Goal: Task Accomplishment & Management: Use online tool/utility

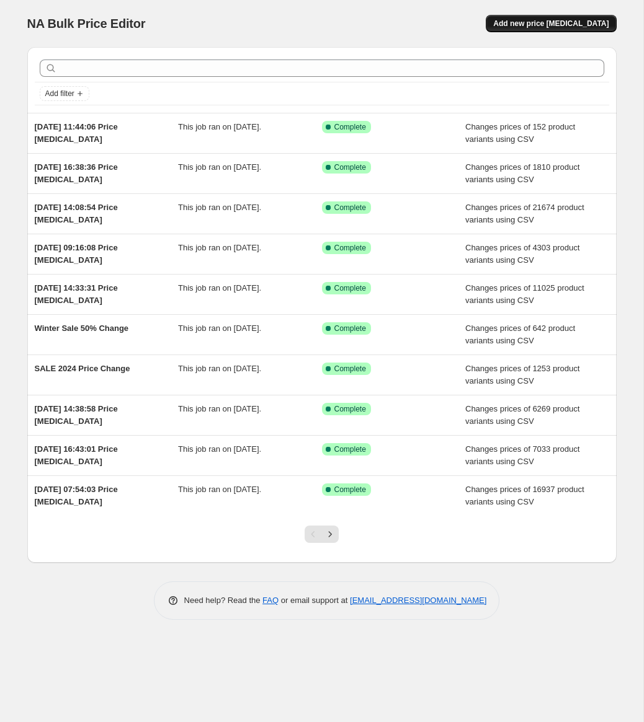
click at [551, 26] on span "Add new price [MEDICAL_DATA]" at bounding box center [550, 24] width 115 height 10
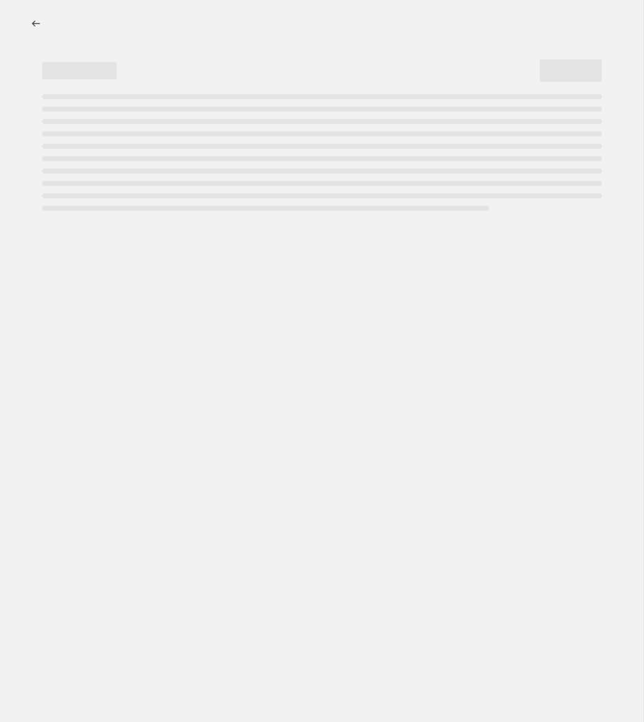
select select "percentage"
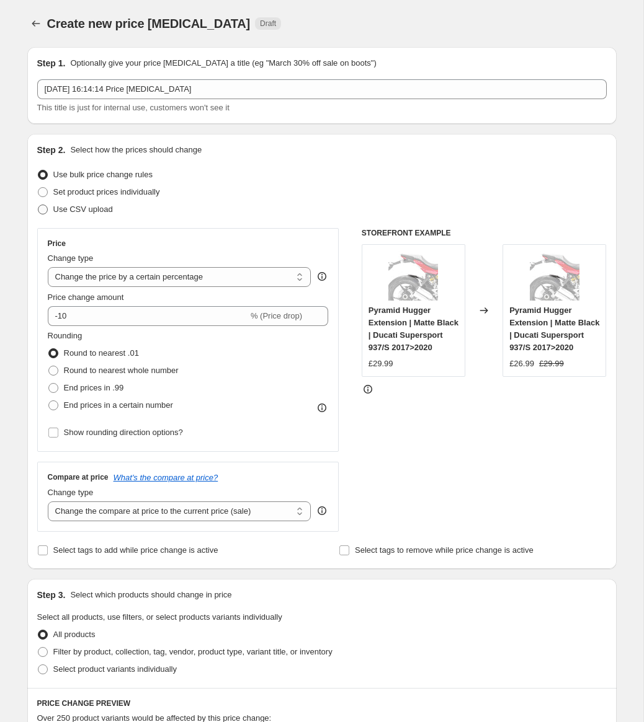
click at [69, 210] on span "Use CSV upload" at bounding box center [83, 209] width 60 height 9
click at [38, 205] on input "Use CSV upload" at bounding box center [38, 205] width 1 height 1
radio input "true"
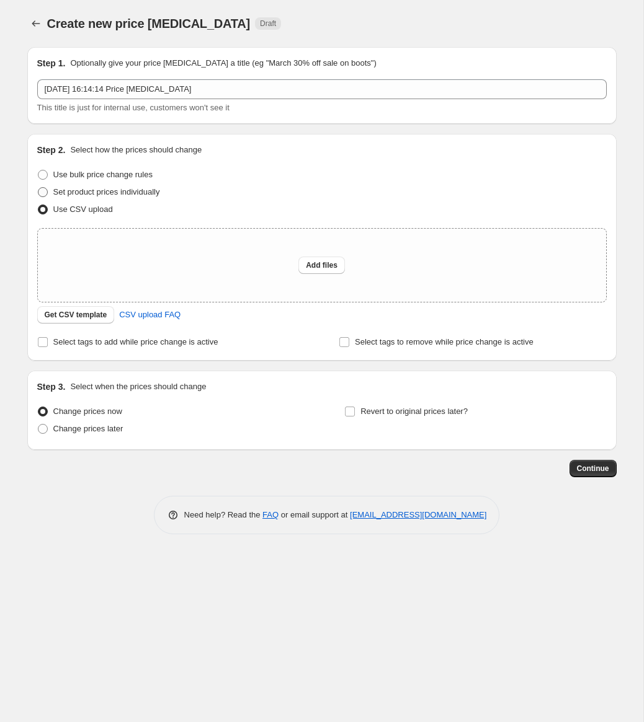
click at [115, 195] on span "Set product prices individually" at bounding box center [106, 191] width 107 height 9
click at [38, 188] on input "Set product prices individually" at bounding box center [38, 187] width 1 height 1
radio input "true"
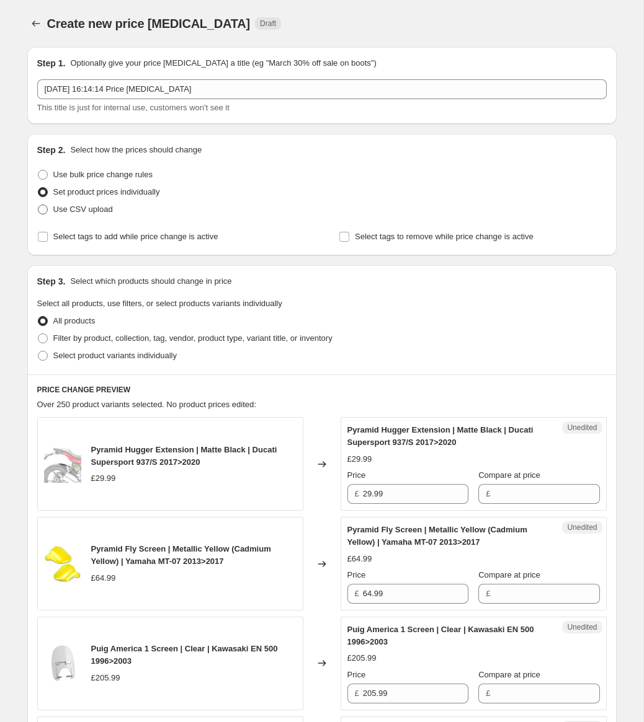
click at [92, 216] on label "Use CSV upload" at bounding box center [75, 209] width 76 height 17
click at [38, 205] on input "Use CSV upload" at bounding box center [38, 205] width 1 height 1
radio input "true"
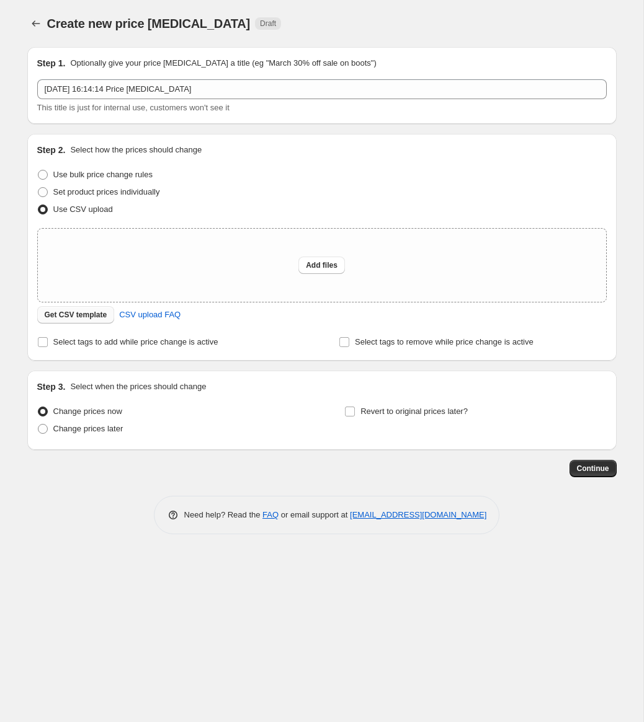
click at [82, 316] on span "Get CSV template" at bounding box center [76, 315] width 63 height 10
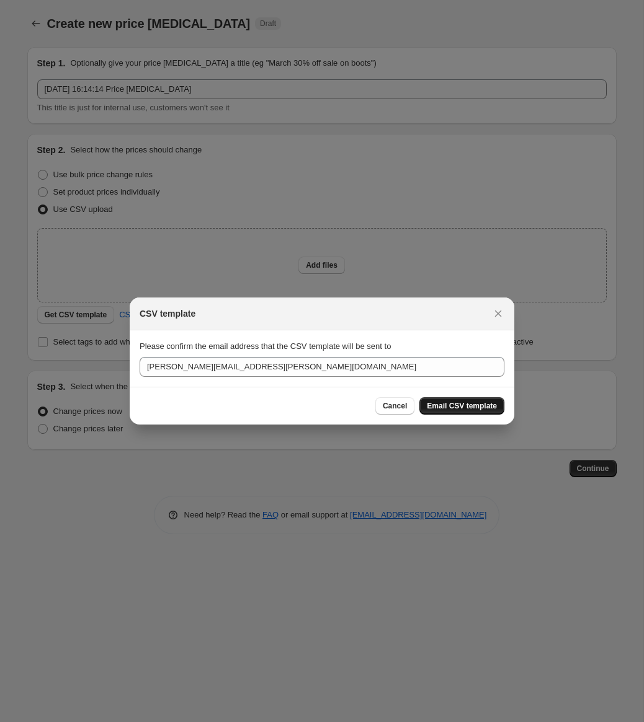
click at [450, 409] on span "Email CSV template" at bounding box center [462, 406] width 70 height 10
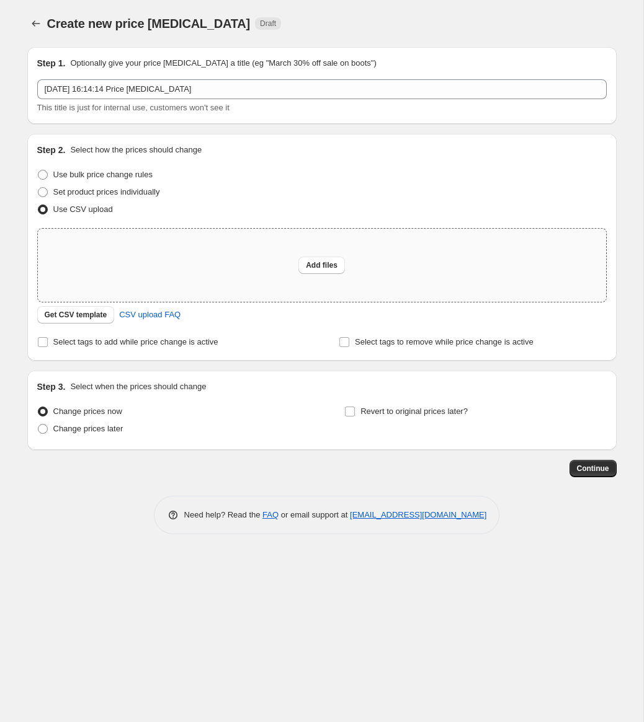
click at [204, 266] on div "Add files" at bounding box center [322, 265] width 568 height 73
type input "C:\fakepath\RETAIL.csv"
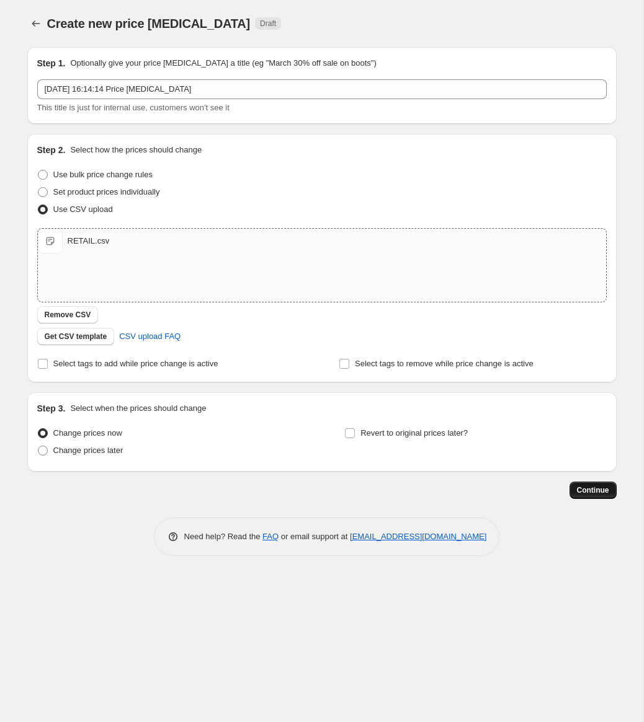
click at [604, 496] on button "Continue" at bounding box center [592, 490] width 47 height 17
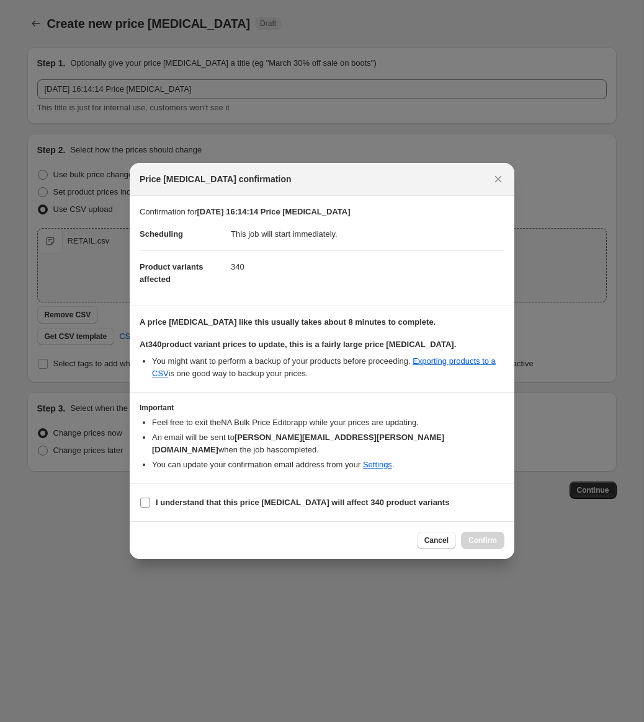
click at [280, 503] on b "I understand that this price [MEDICAL_DATA] will affect 340 product variants" at bounding box center [302, 502] width 293 height 9
click at [150, 503] on input "I understand that this price [MEDICAL_DATA] will affect 340 product variants" at bounding box center [145, 503] width 10 height 10
checkbox input "true"
click at [492, 536] on span "Confirm" at bounding box center [482, 541] width 29 height 10
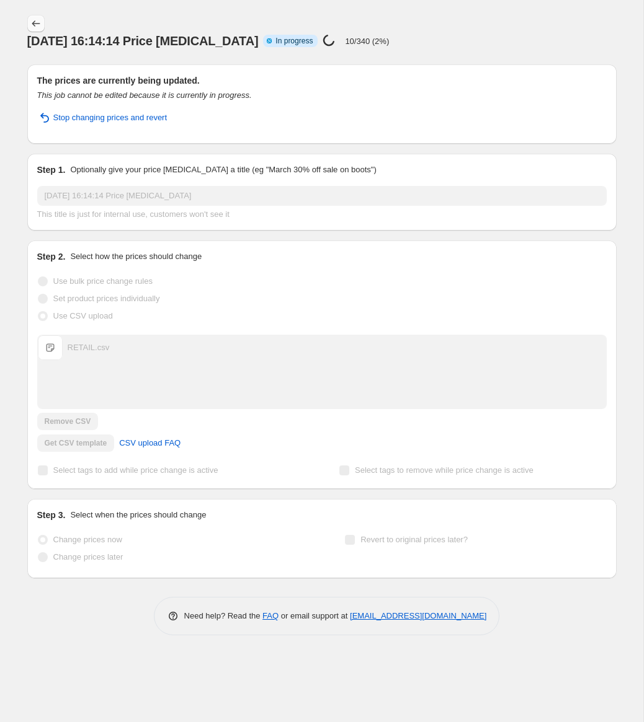
click at [35, 24] on icon "Price change jobs" at bounding box center [36, 23] width 12 height 12
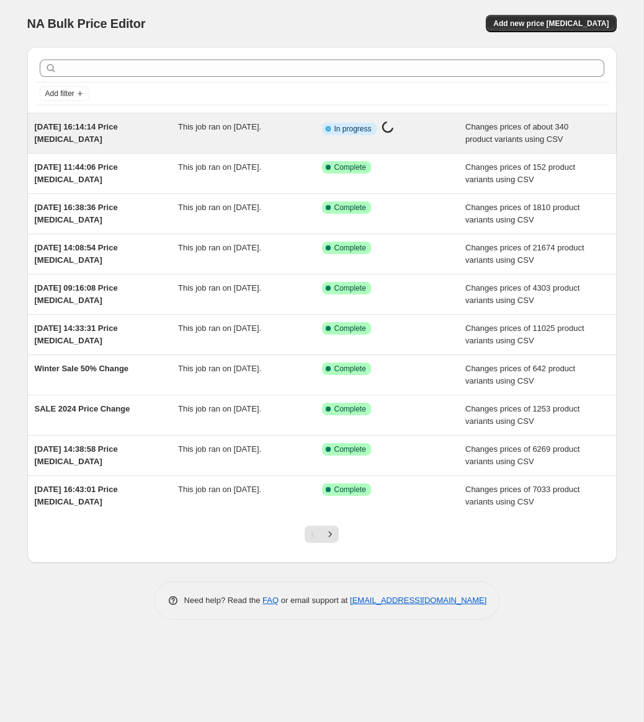
click at [141, 123] on div "[DATE] 16:14:14 Price [MEDICAL_DATA]" at bounding box center [107, 133] width 144 height 25
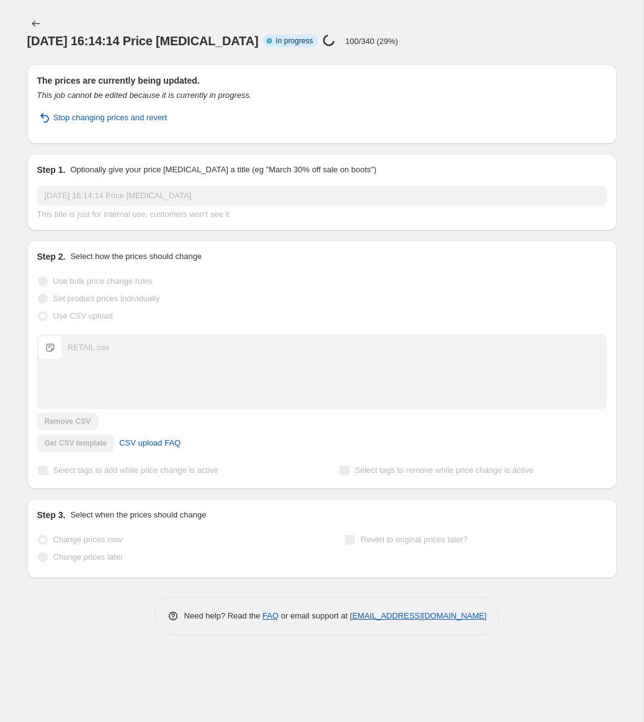
click at [45, 27] on div at bounding box center [37, 23] width 20 height 17
click at [39, 25] on icon "Price change jobs" at bounding box center [36, 23] width 12 height 12
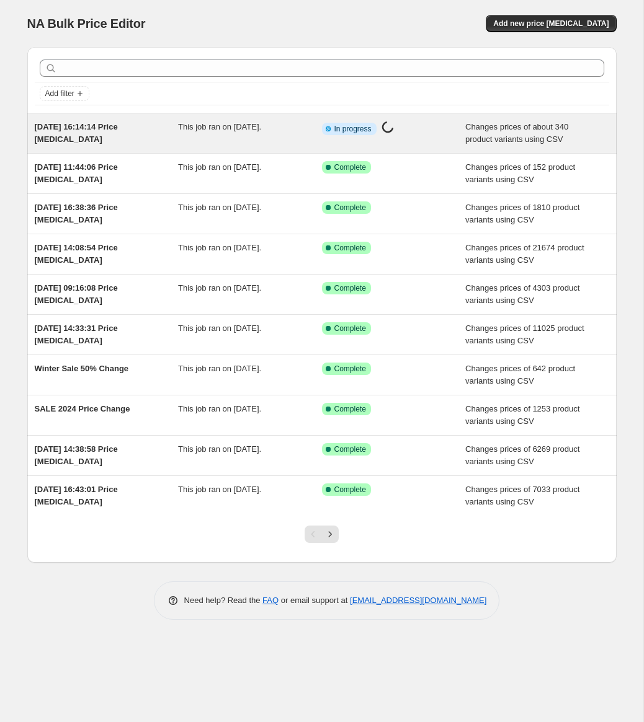
click at [102, 134] on div "[DATE] 16:14:14 Price [MEDICAL_DATA]" at bounding box center [107, 133] width 144 height 25
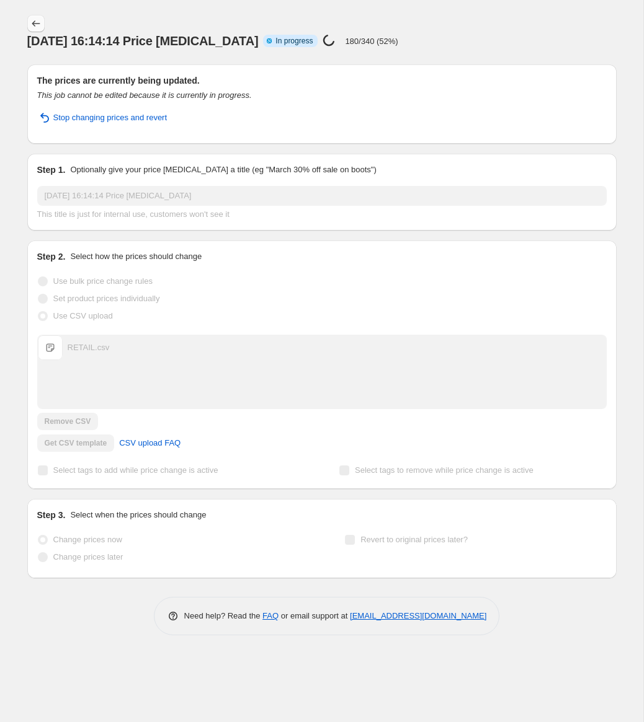
click at [40, 26] on icon "Price change jobs" at bounding box center [36, 23] width 12 height 12
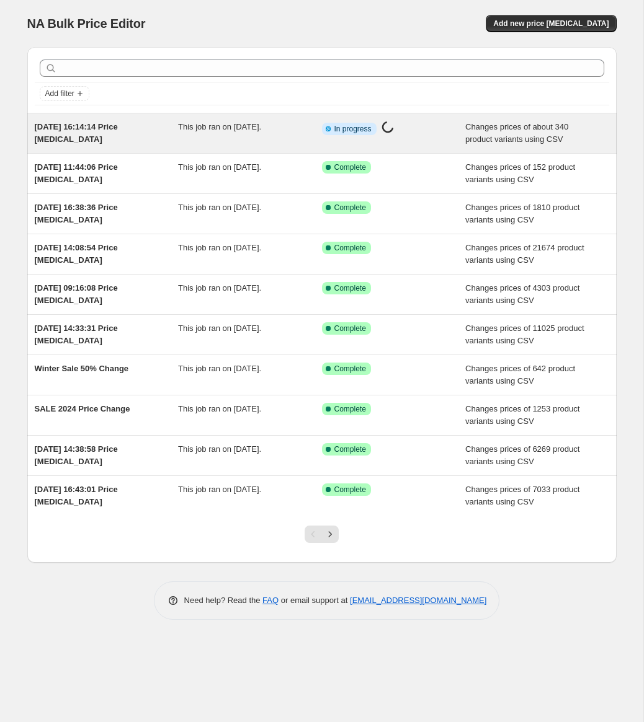
click at [94, 136] on div "[DATE] 16:14:14 Price [MEDICAL_DATA]" at bounding box center [107, 133] width 144 height 25
